Goal: Task Accomplishment & Management: Manage account settings

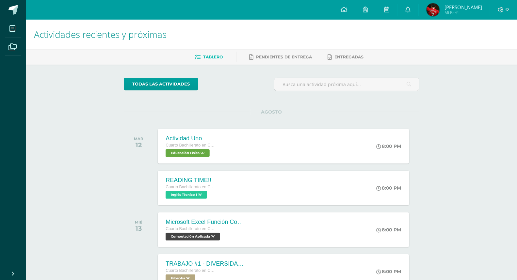
click at [430, 9] on img at bounding box center [432, 9] width 13 height 13
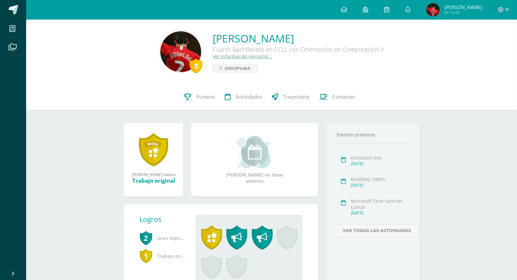
click at [247, 56] on link "Ver información personal..." at bounding box center [242, 56] width 59 height 6
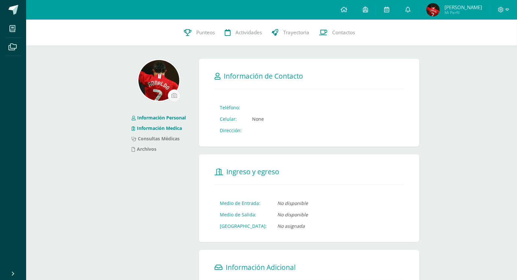
click at [151, 129] on link "Información Medica" at bounding box center [157, 128] width 50 height 6
click at [153, 136] on link "Consultas Médicas" at bounding box center [156, 138] width 48 height 6
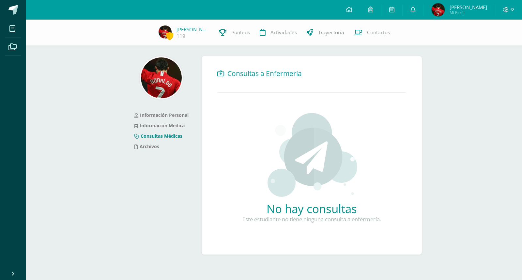
click at [172, 116] on link "Información Personal" at bounding box center [161, 115] width 54 height 6
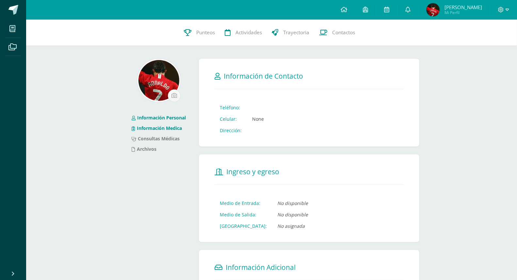
click at [172, 129] on link "Información Medica" at bounding box center [157, 128] width 50 height 6
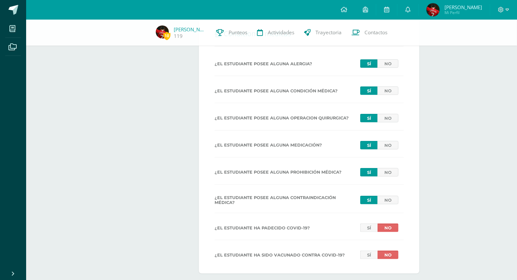
scroll to position [253, 0]
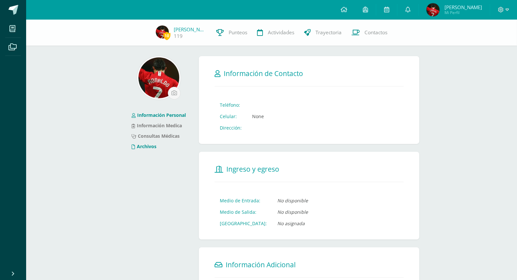
click at [158, 148] on li "Archivos" at bounding box center [159, 146] width 54 height 10
click at [145, 146] on link "Archivos" at bounding box center [144, 146] width 25 height 6
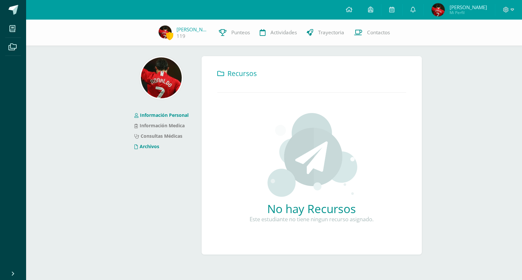
click at [157, 116] on link "Información Personal" at bounding box center [161, 115] width 54 height 6
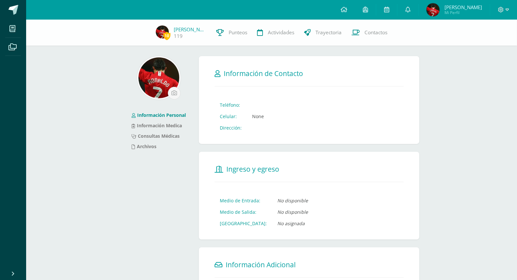
click at [345, 7] on link at bounding box center [344, 10] width 22 height 20
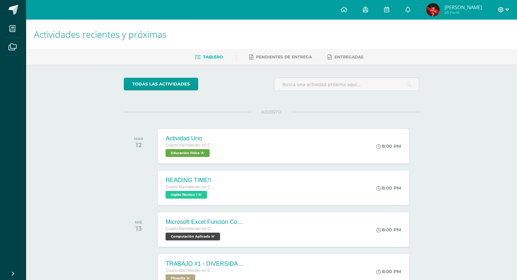
click at [504, 8] on span at bounding box center [503, 9] width 11 height 7
